Goal: Task Accomplishment & Management: Complete application form

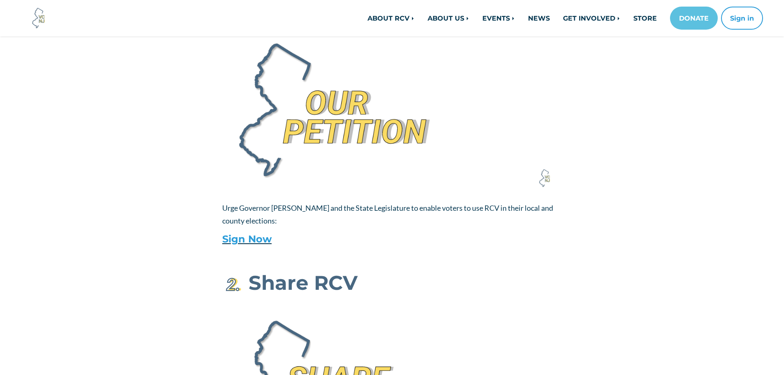
scroll to position [329, 0]
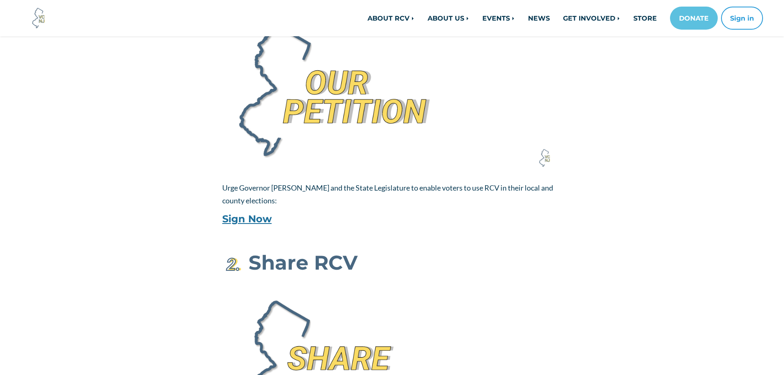
click at [261, 217] on link "Sign Now" at bounding box center [246, 219] width 49 height 12
click at [261, 218] on link "Sign Now" at bounding box center [246, 219] width 49 height 12
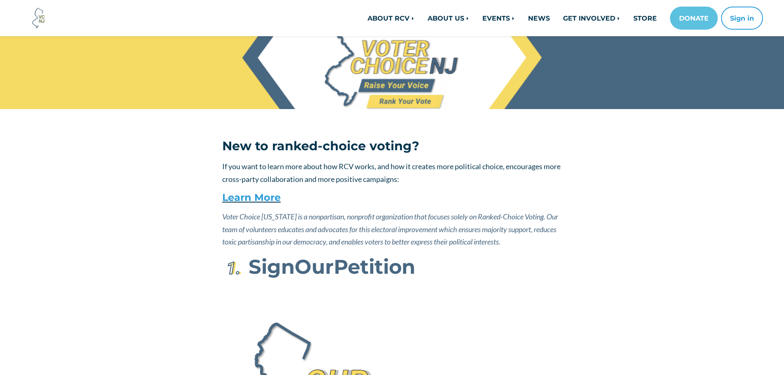
scroll to position [0, 0]
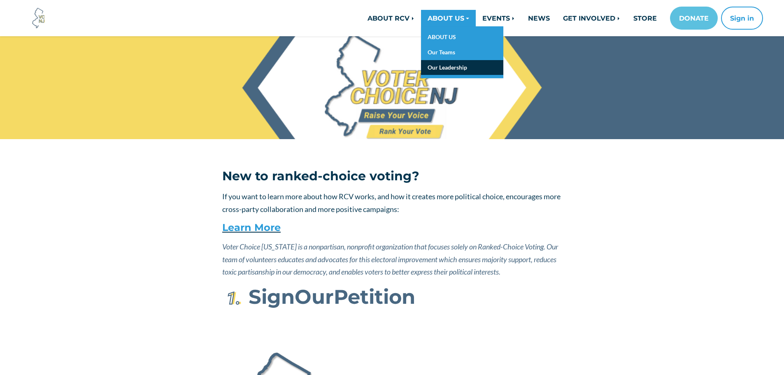
click at [445, 69] on link "Our Leadership" at bounding box center [462, 67] width 82 height 15
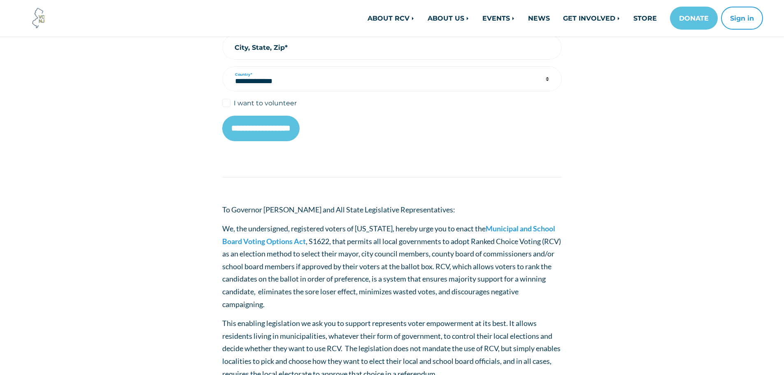
scroll to position [329, 0]
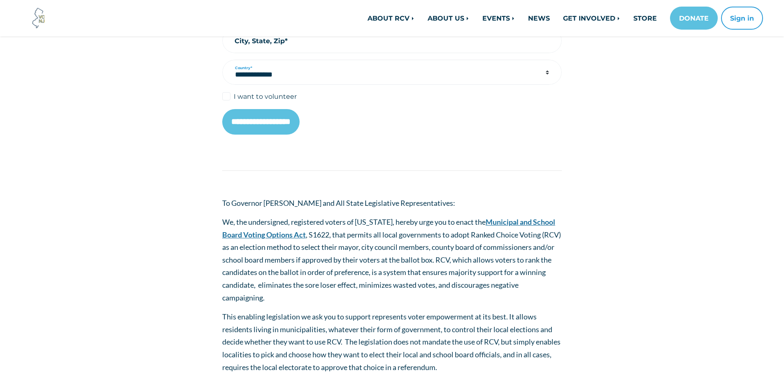
click at [522, 221] on link "Municipal and School Board Voting Options Act" at bounding box center [388, 228] width 333 height 22
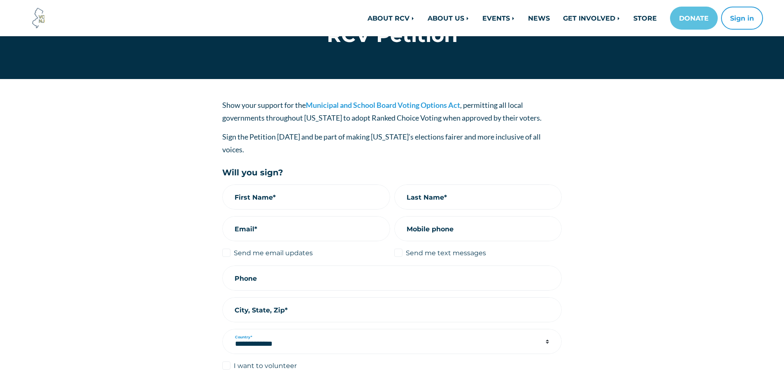
scroll to position [41, 0]
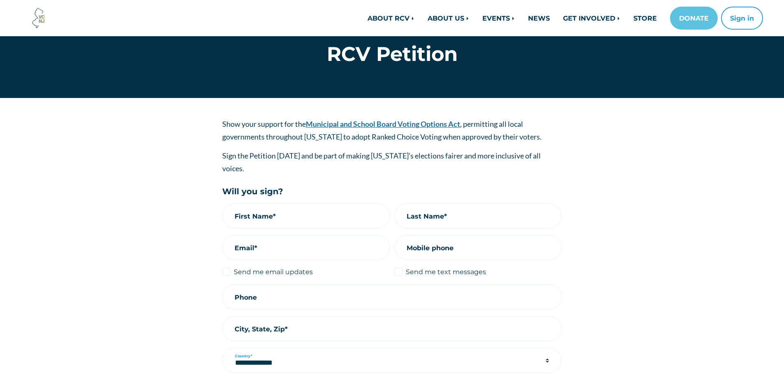
click at [401, 124] on link "Municipal and School Board Voting Options Act" at bounding box center [383, 123] width 154 height 9
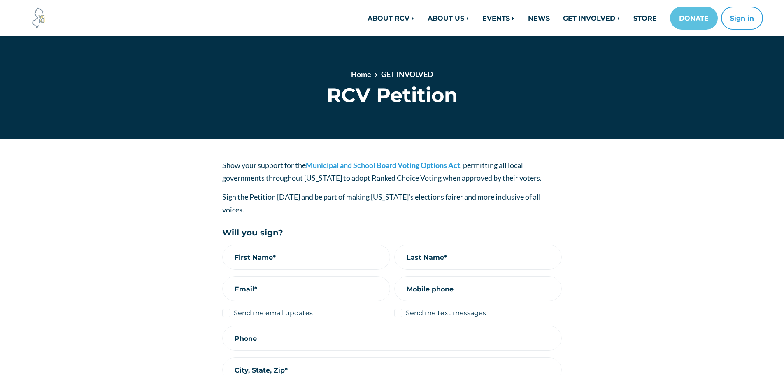
scroll to position [34, 0]
